Goal: Task Accomplishment & Management: Manage account settings

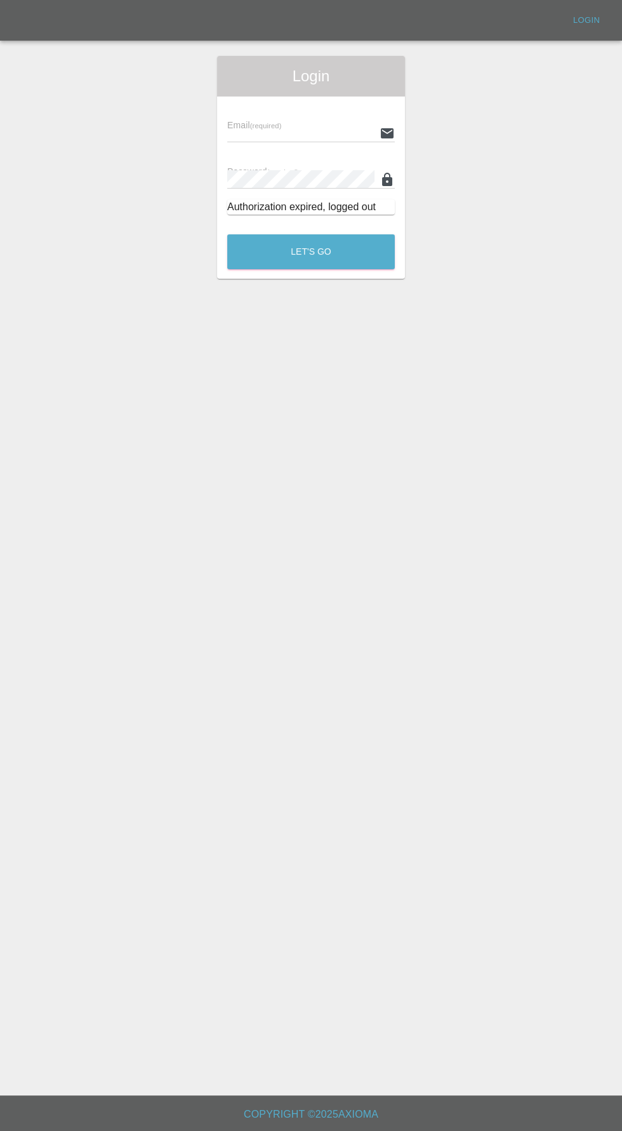
click at [249, 133] on input "text" at bounding box center [300, 133] width 147 height 18
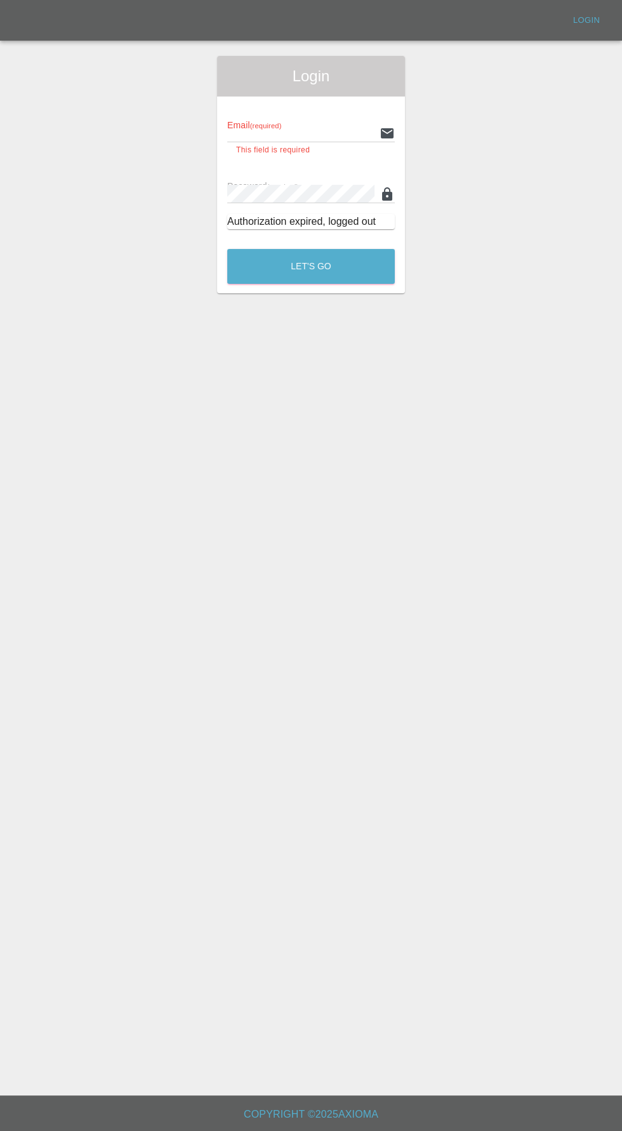
type input "[EMAIL_ADDRESS][DOMAIN_NAME]"
click at [227, 249] on button "Let's Go" at bounding box center [311, 266] width 168 height 35
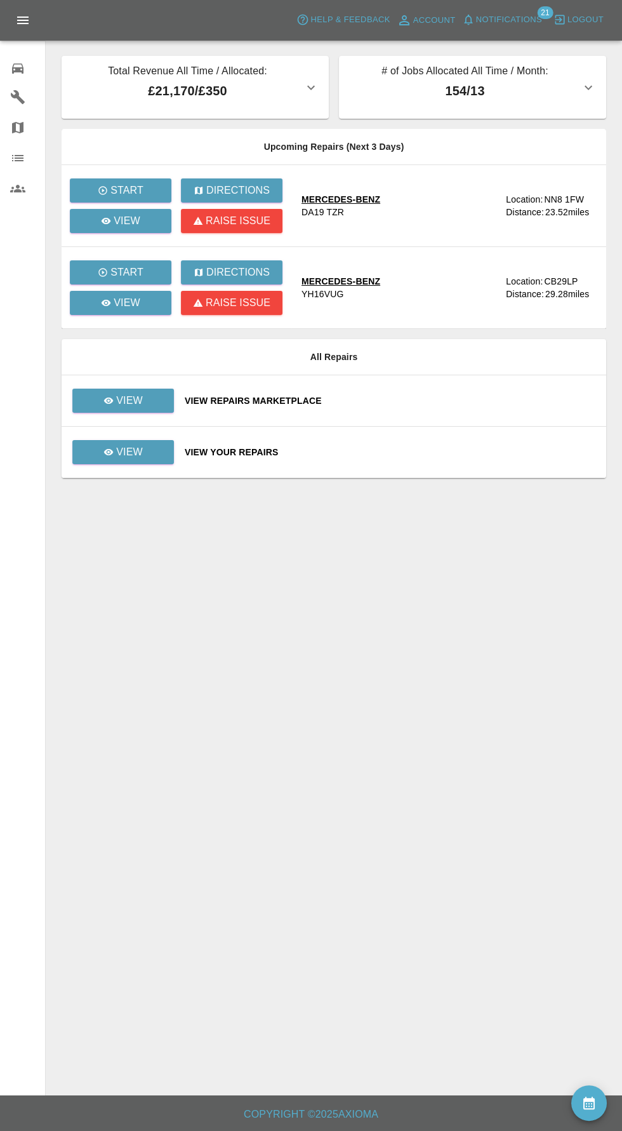
click at [521, 20] on span "Notifications" at bounding box center [509, 20] width 66 height 15
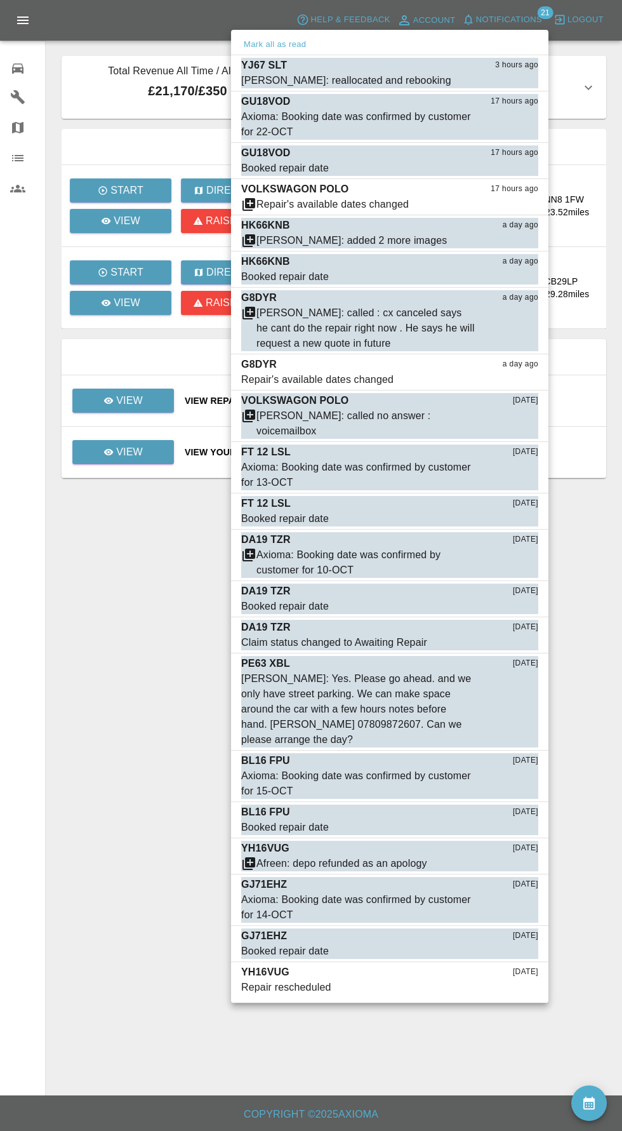
click at [26, 75] on div at bounding box center [311, 565] width 622 height 1131
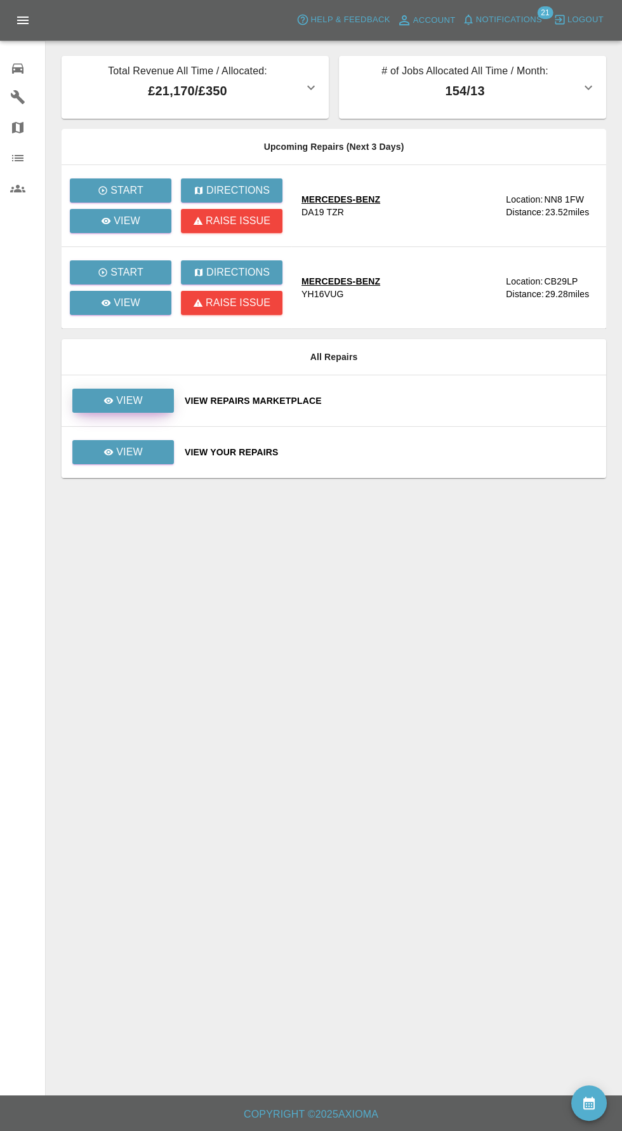
click at [127, 396] on p "View" at bounding box center [129, 400] width 27 height 15
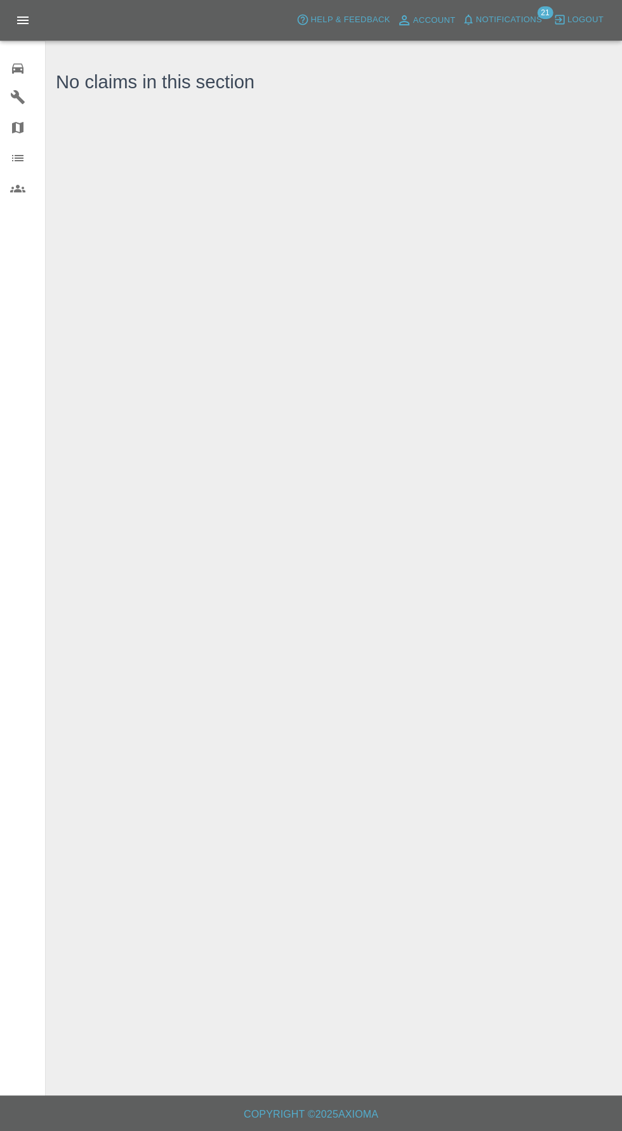
click at [22, 65] on icon at bounding box center [17, 69] width 11 height 10
